Goal: Task Accomplishment & Management: Use online tool/utility

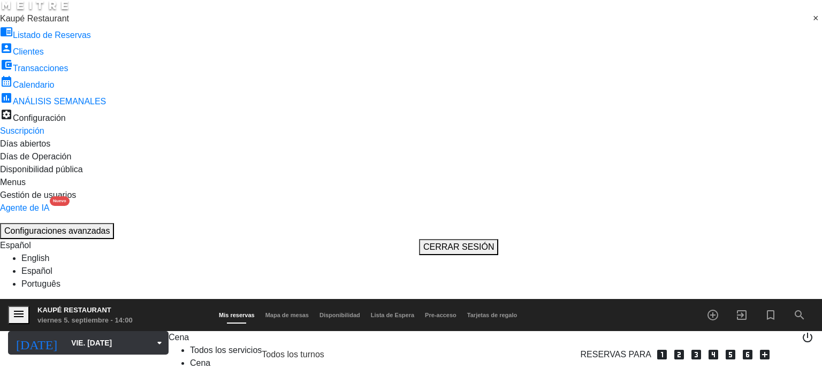
click at [66, 333] on input "vie. [DATE]" at bounding box center [119, 342] width 106 height 19
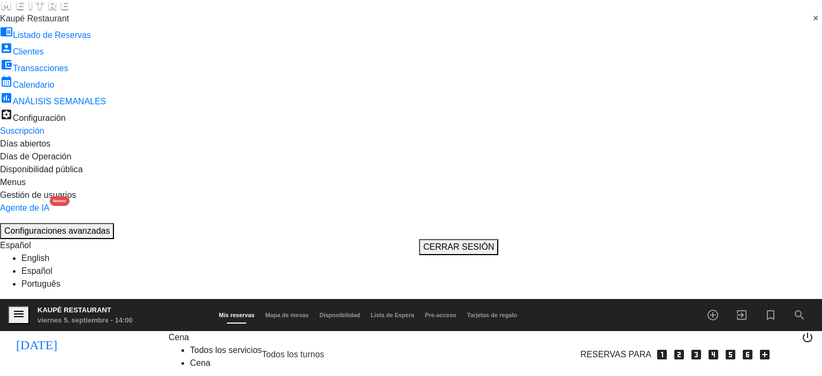
type input "sáb. [DATE]"
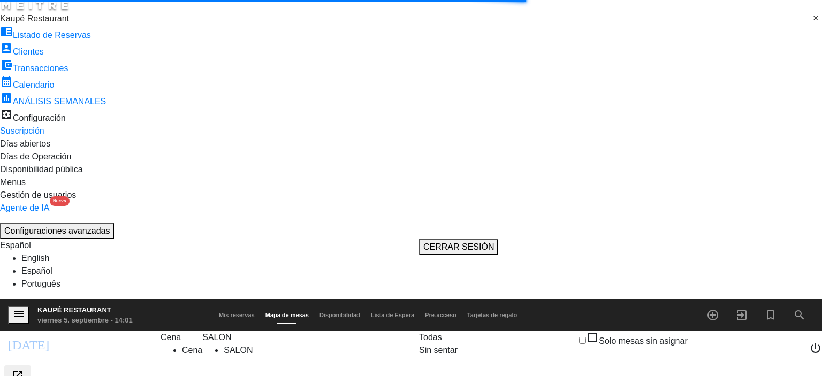
scroll to position [161, 0]
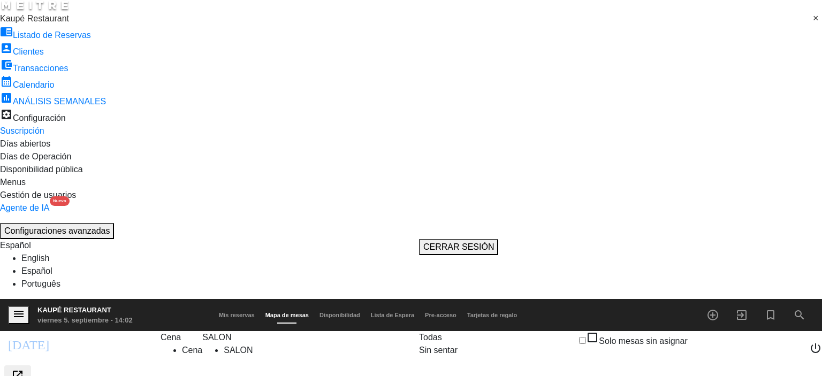
scroll to position [161, 0]
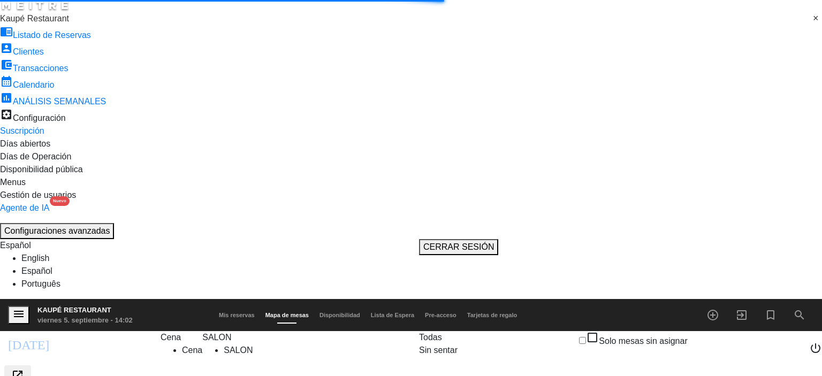
scroll to position [54, 0]
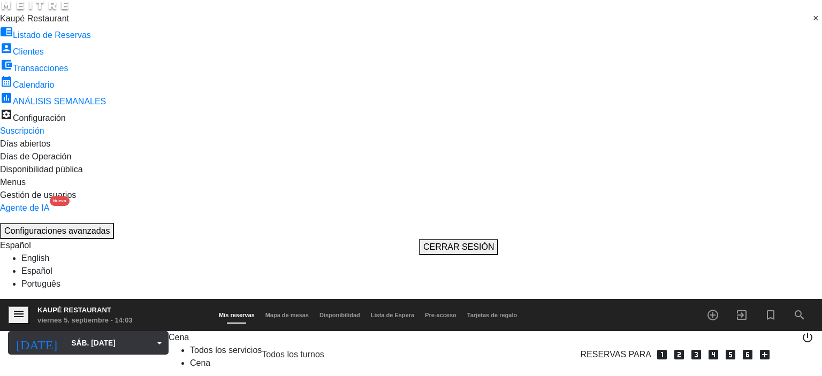
click at [66, 333] on input "sáb. [DATE]" at bounding box center [119, 342] width 106 height 19
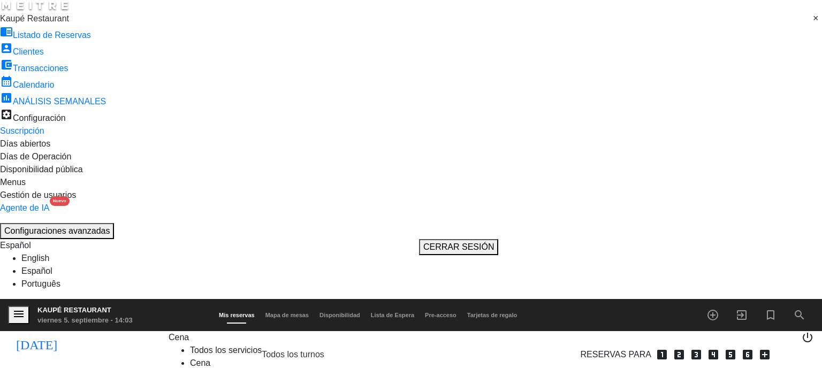
type input "vie. [DATE]"
